Goal: Entertainment & Leisure: Consume media (video, audio)

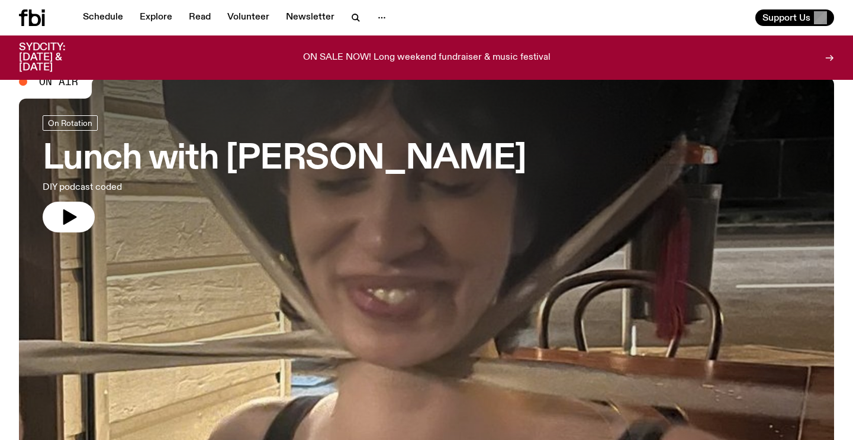
scroll to position [37, 0]
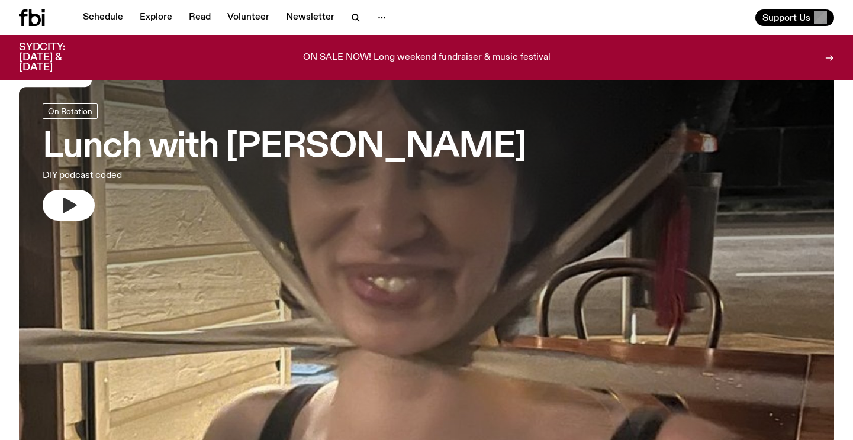
click at [74, 203] on icon "button" at bounding box center [68, 205] width 19 height 19
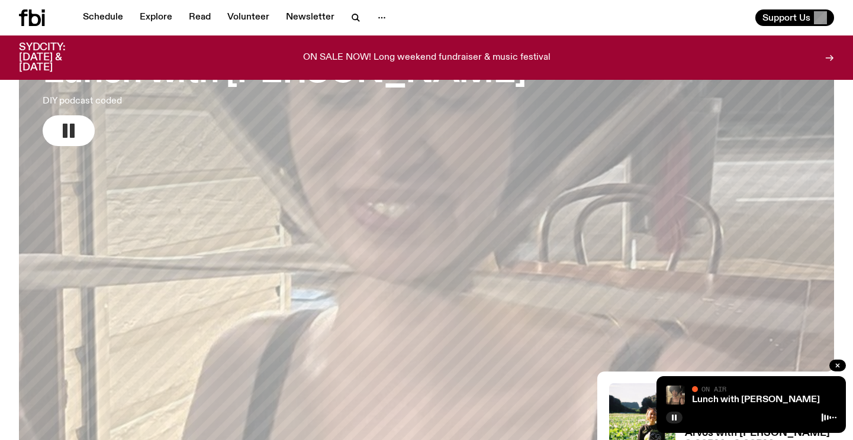
scroll to position [113, 0]
click at [762, 408] on div "Lunch with [PERSON_NAME] On Air On Air" at bounding box center [750, 404] width 189 height 57
click at [763, 393] on div "On Air" at bounding box center [764, 390] width 144 height 9
click at [837, 362] on button "button" at bounding box center [837, 366] width 17 height 12
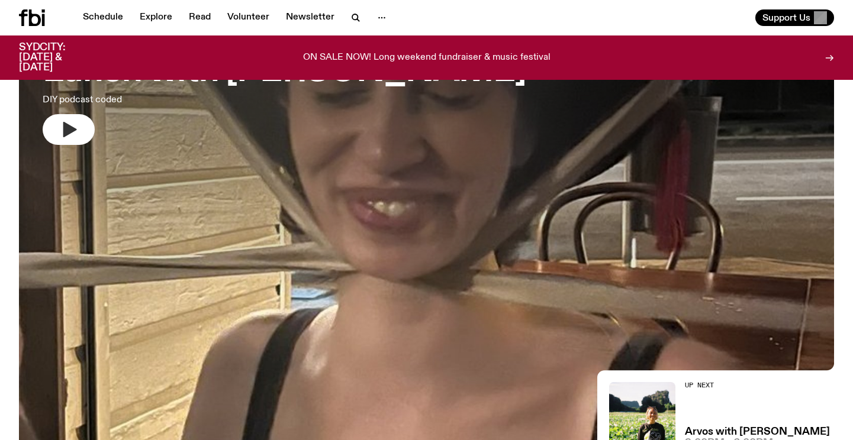
scroll to position [0, 0]
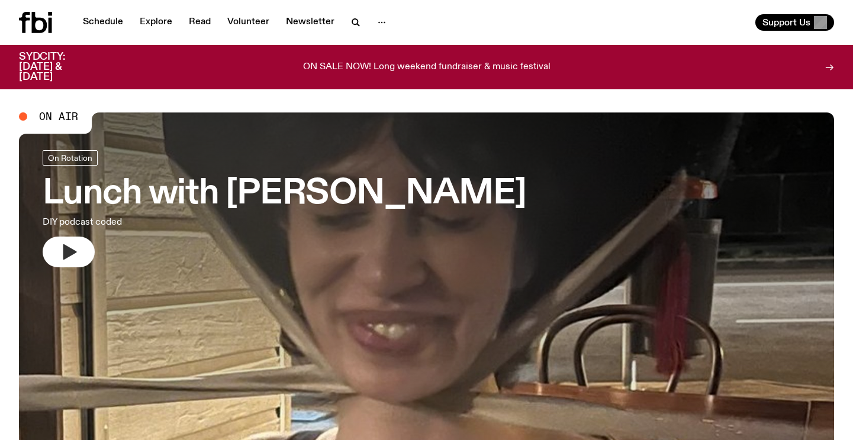
click at [46, 256] on button "button" at bounding box center [69, 252] width 52 height 31
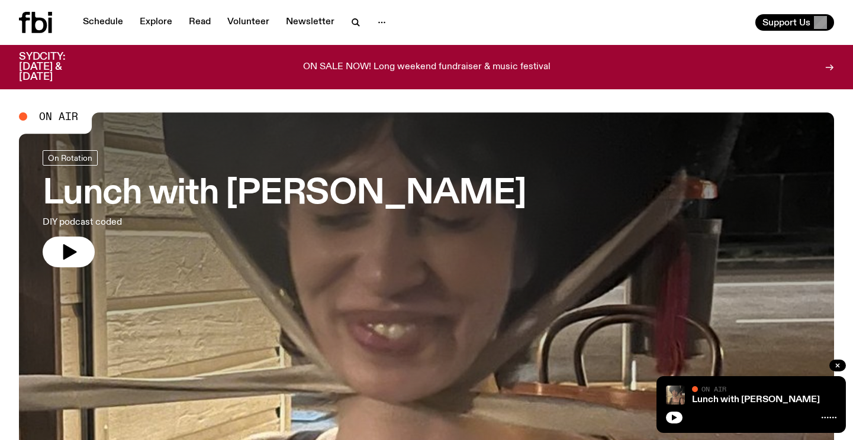
click at [667, 425] on div "Lunch with [PERSON_NAME] On Air On Air" at bounding box center [750, 404] width 189 height 57
click at [675, 418] on icon "button" at bounding box center [674, 418] width 5 height 6
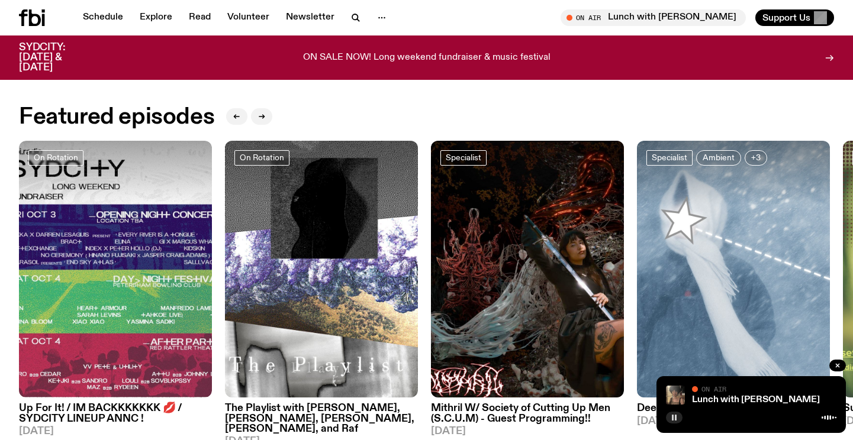
scroll to position [527, 0]
